Goal: Task Accomplishment & Management: Use online tool/utility

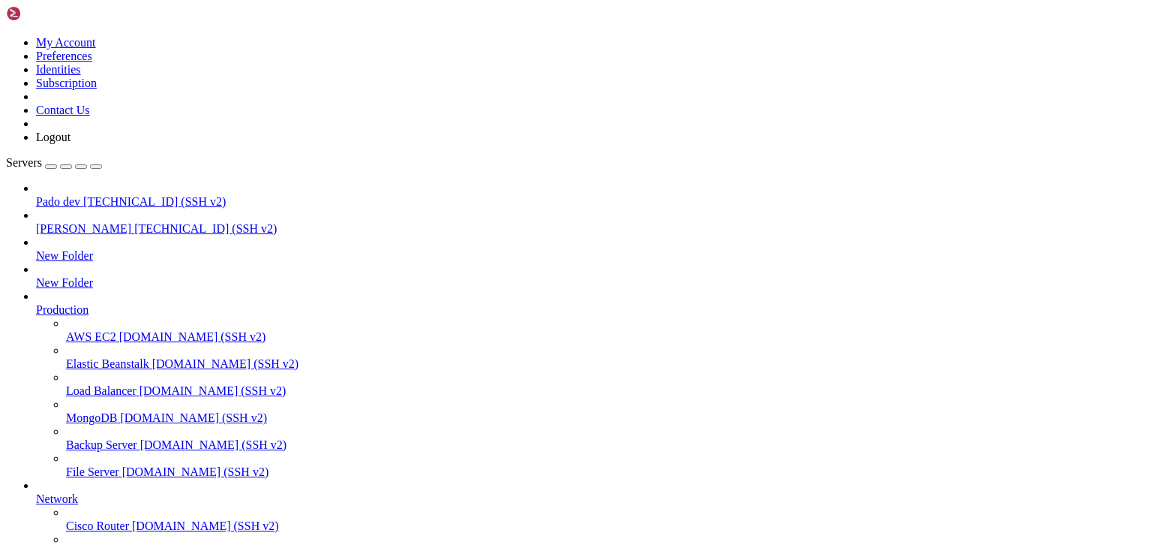
click at [84, 222] on span "[PERSON_NAME]" at bounding box center [83, 228] width 95 height 13
click at [83, 195] on span "[TECHNICAL_ID] (SSH v2)" at bounding box center [154, 201] width 143 height 13
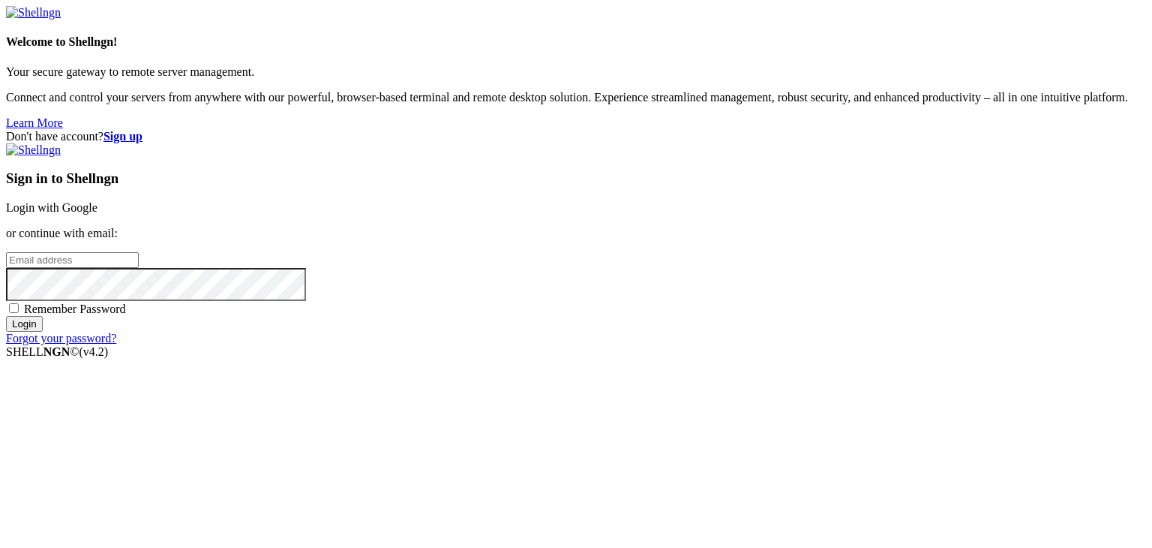
click at [98, 201] on link "Login with Google" at bounding box center [52, 207] width 92 height 13
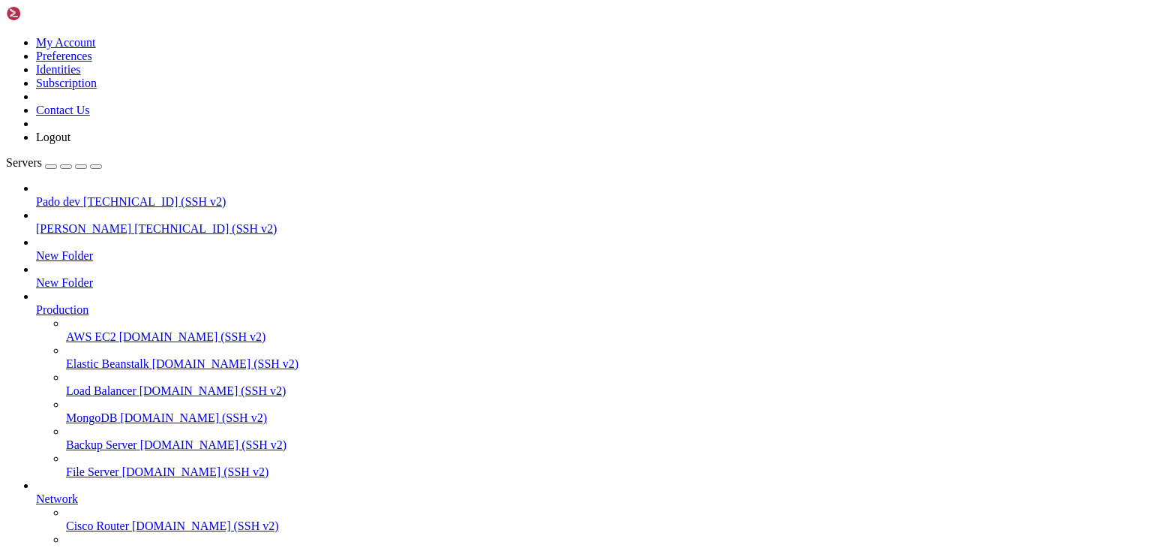
drag, startPoint x: 113, startPoint y: 1293, endPoint x: 861, endPoint y: 1332, distance: 749.7
copy div "eyJhbGciOiJIUzI1NiIsInR5cCI6IkpXVCJ9.eyJqdGkiOiIzNmRjNTk4ZC0xZTY3LTQ5NzctODY0OS…"
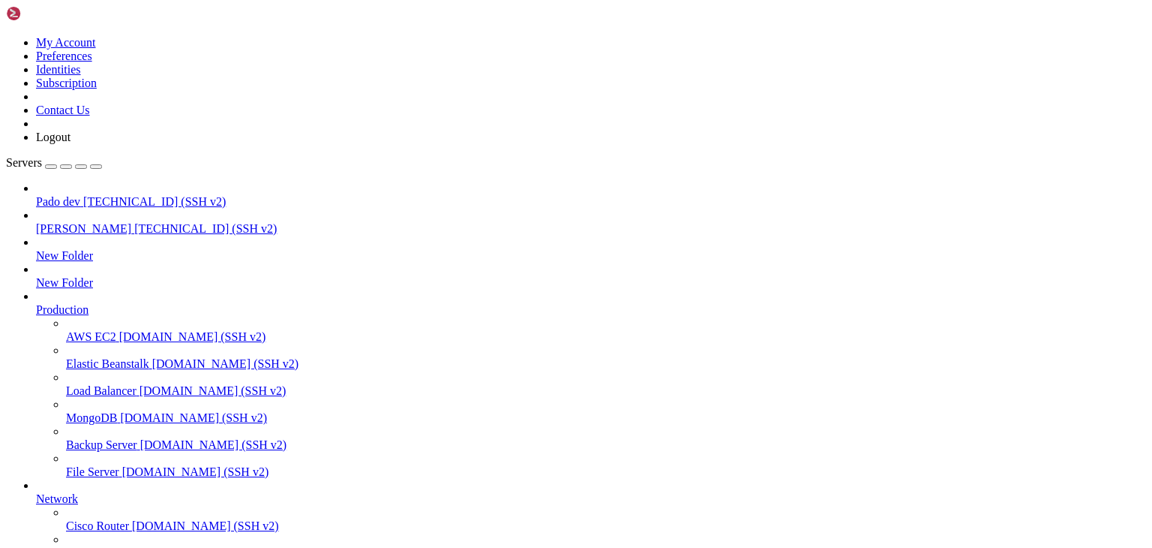
click at [134, 222] on span "[TECHNICAL_ID] (SSH v2)" at bounding box center [205, 228] width 143 height 13
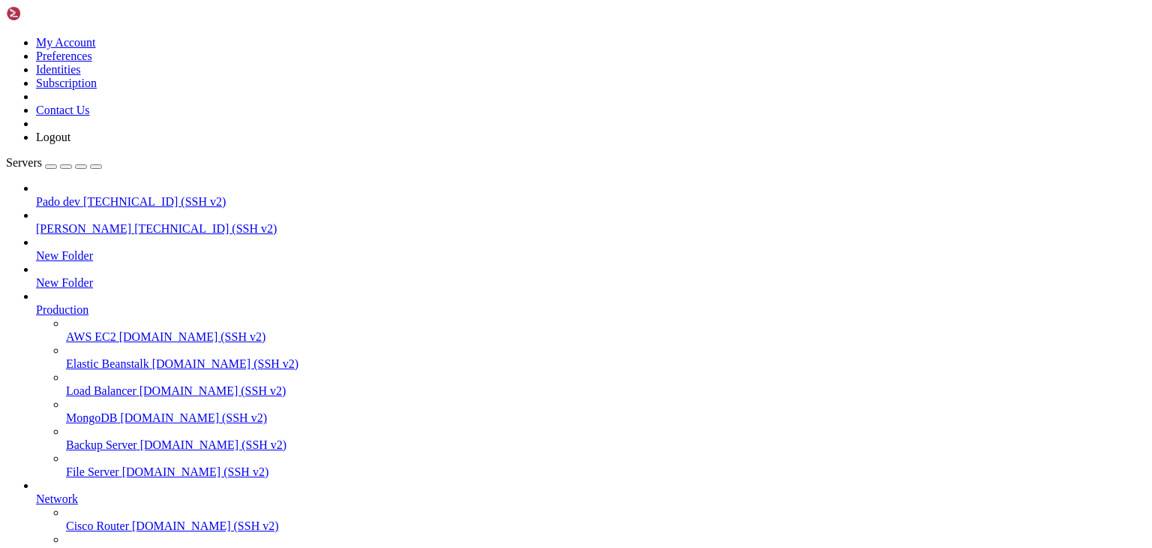
click at [83, 195] on span "[TECHNICAL_ID] (SSH v2)" at bounding box center [154, 201] width 143 height 13
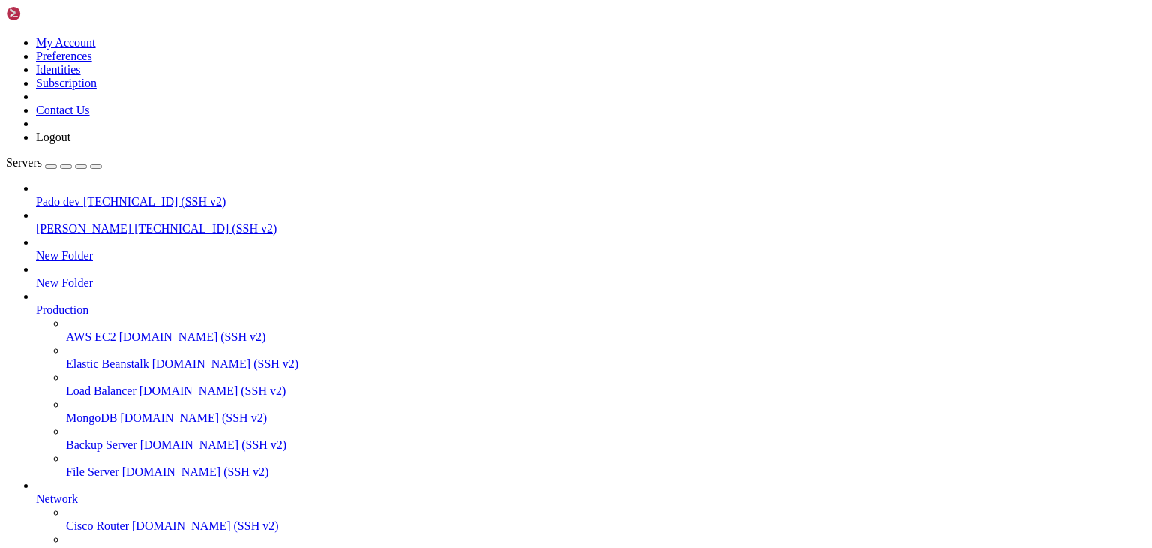
scroll to position [6811, 0]
drag, startPoint x: 389, startPoint y: 1433, endPoint x: 98, endPoint y: 1437, distance: 291.1
drag, startPoint x: 113, startPoint y: 1431, endPoint x: 856, endPoint y: 1470, distance: 743.7
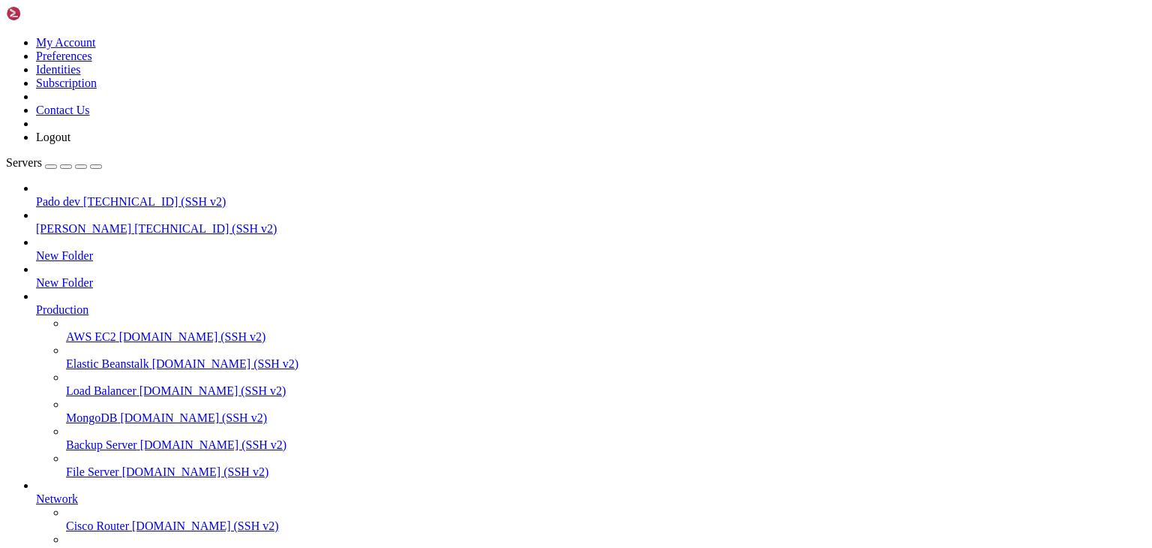
click at [60, 222] on span "[PERSON_NAME]" at bounding box center [83, 228] width 95 height 13
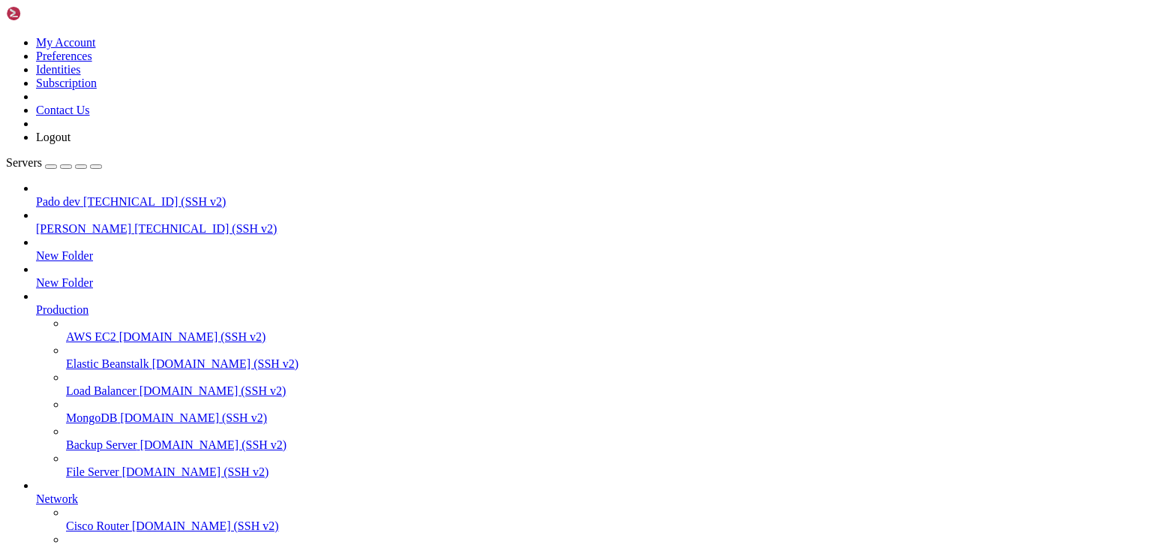
scroll to position [7193, 0]
drag, startPoint x: 969, startPoint y: 1297, endPoint x: 897, endPoint y: 1584, distance: 295.5
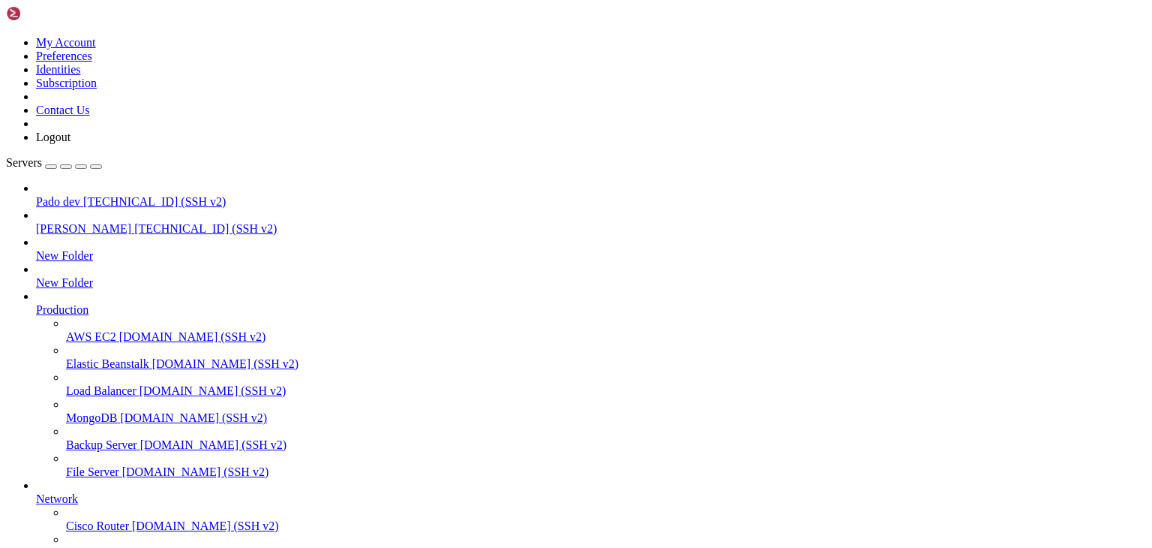
scroll to position [14463, 0]
